Goal: Information Seeking & Learning: Check status

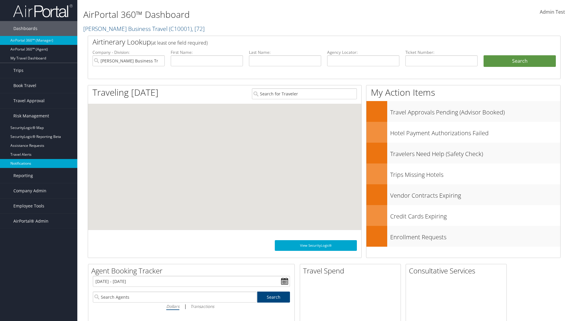
click at [39, 164] on link "Notifications" at bounding box center [38, 163] width 77 height 9
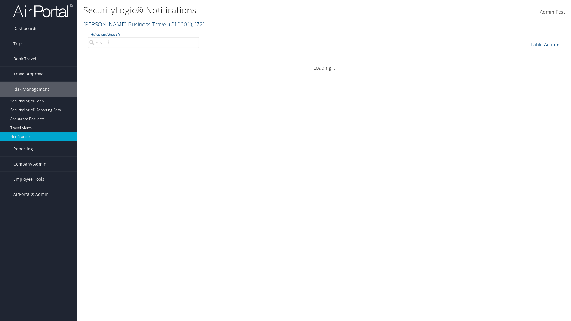
click at [123, 24] on link "[PERSON_NAME] Business Travel ( C10001 ) , [ 72 ]" at bounding box center [143, 24] width 121 height 8
click at [0, 0] on link "[PERSON_NAME] Business Travel, [72]" at bounding box center [0, 0] width 0 height 0
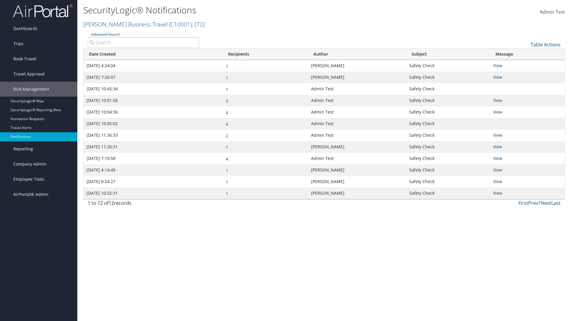
click at [105, 34] on link "Advanced Search" at bounding box center [105, 34] width 29 height 5
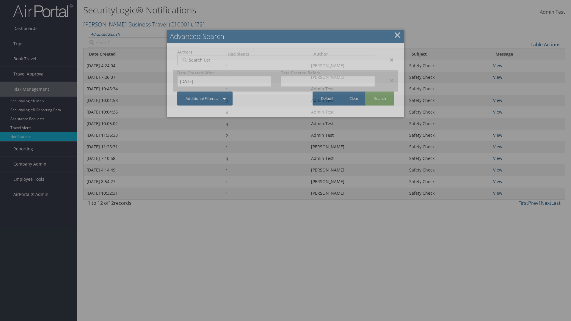
click at [389, 80] on div "×" at bounding box center [388, 80] width 19 height 7
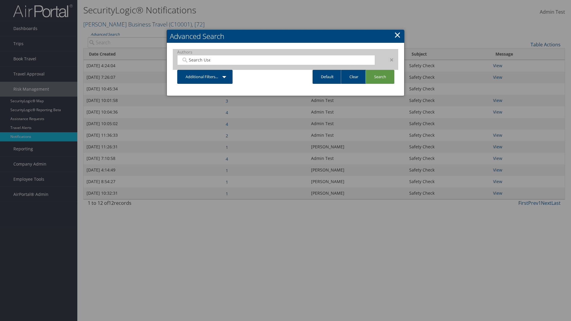
click at [389, 59] on div "×" at bounding box center [388, 59] width 19 height 7
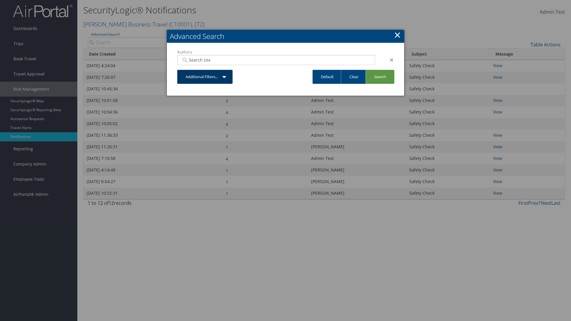
click at [205, 70] on link "Additional Filters..." at bounding box center [204, 77] width 55 height 14
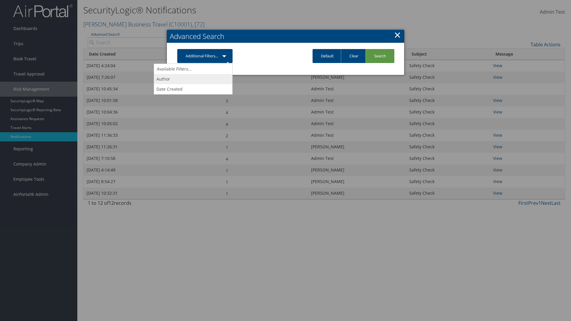
click at [193, 79] on link "Author" at bounding box center [193, 79] width 78 height 10
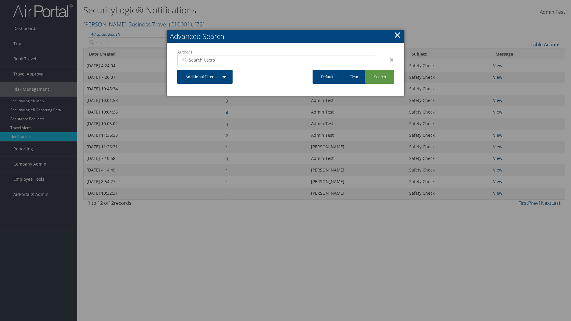
click at [205, 77] on link "Additional Filters..." at bounding box center [204, 77] width 55 height 14
click at [0, 0] on link "Date Created" at bounding box center [0, 0] width 0 height 0
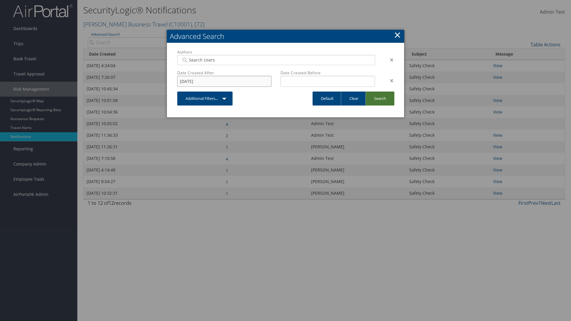
type input "8/11/2025"
click at [380, 98] on link "Search" at bounding box center [380, 99] width 29 height 14
